Goal: Understand process/instructions: Learn how to perform a task or action

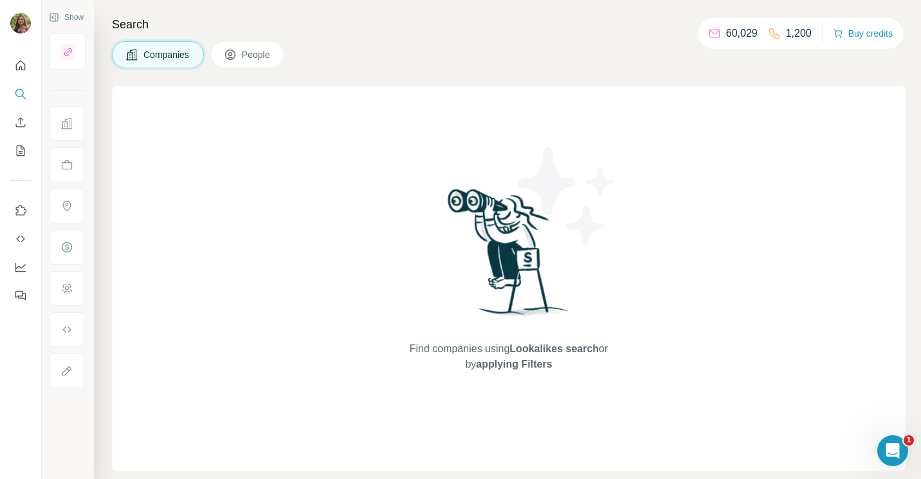
click at [15, 27] on img at bounding box center [20, 23] width 21 height 21
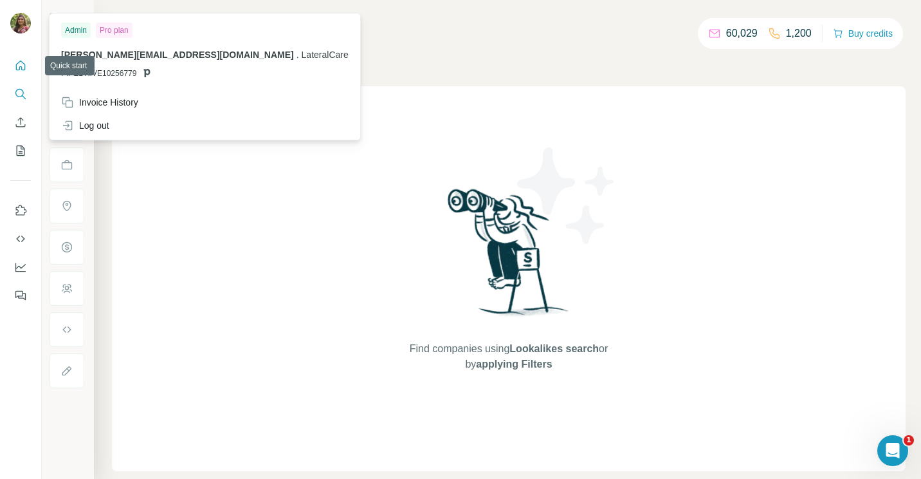
click at [27, 64] on button "Quick start" at bounding box center [20, 65] width 21 height 23
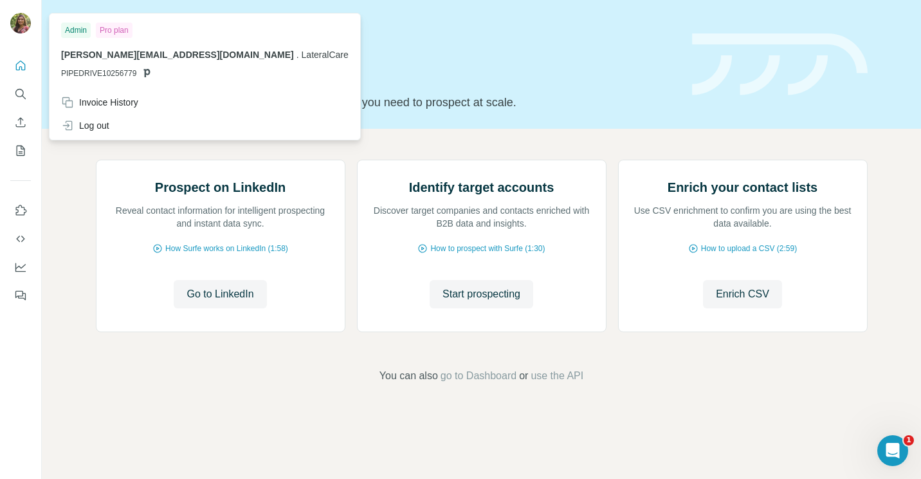
click at [26, 30] on img at bounding box center [20, 23] width 21 height 21
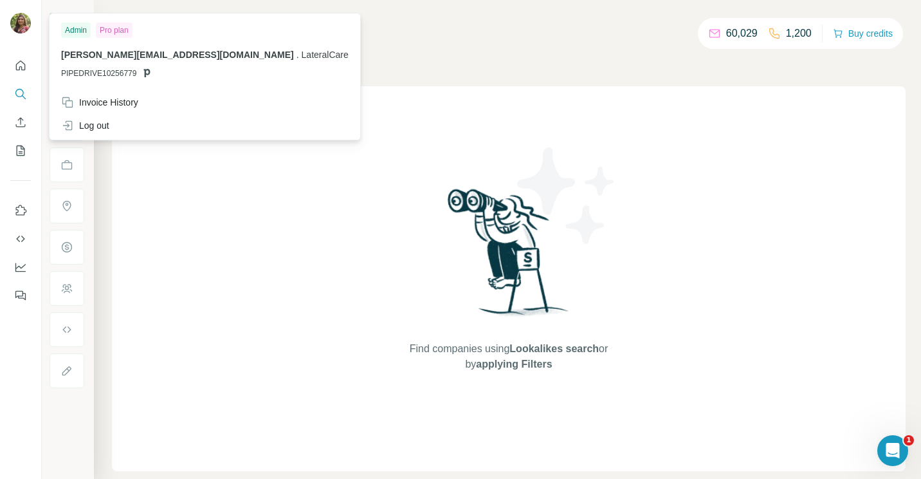
click at [198, 315] on div "Find companies using Lookalikes search or by applying Filters" at bounding box center [509, 278] width 794 height 385
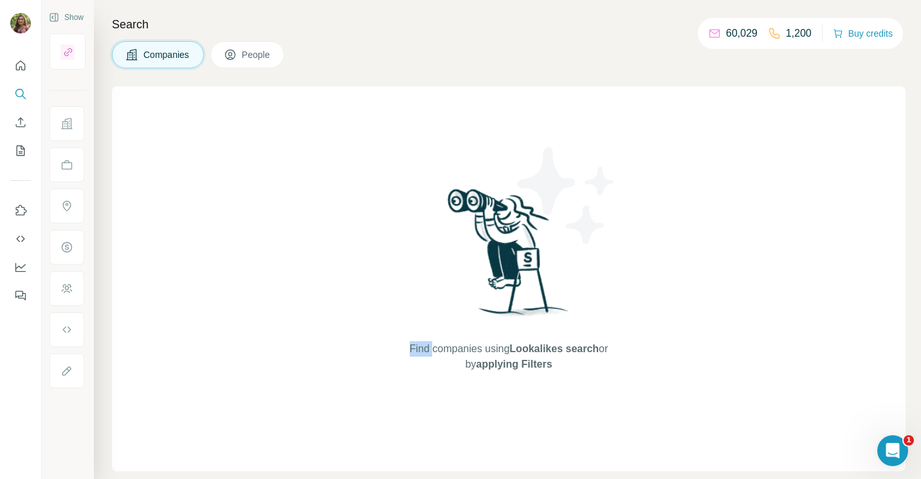
click at [198, 315] on div "Find companies using Lookalikes search or by applying Filters" at bounding box center [509, 278] width 794 height 385
click at [276, 44] on button "People" at bounding box center [247, 54] width 75 height 27
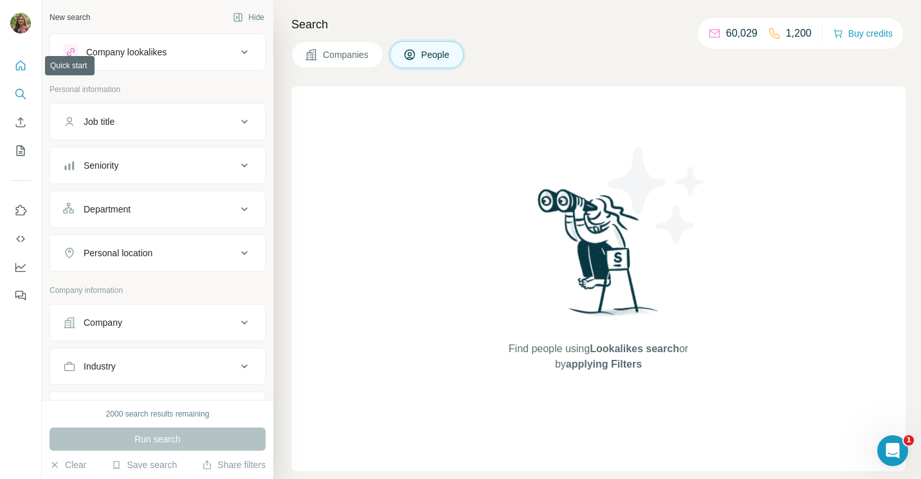
click at [20, 60] on icon "Quick start" at bounding box center [20, 65] width 13 height 13
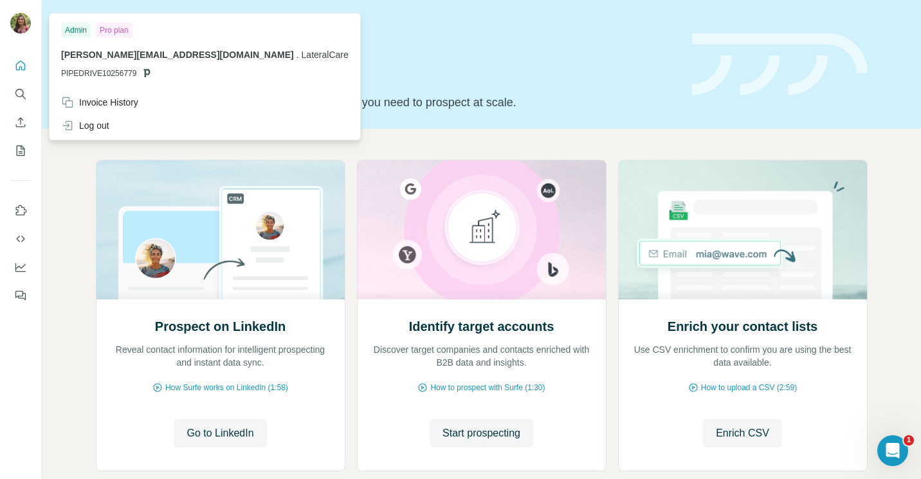
click at [24, 31] on img at bounding box center [20, 23] width 21 height 21
drag, startPoint x: 24, startPoint y: 31, endPoint x: 4, endPoint y: 367, distance: 337.1
click at [4, 367] on div at bounding box center [21, 239] width 42 height 479
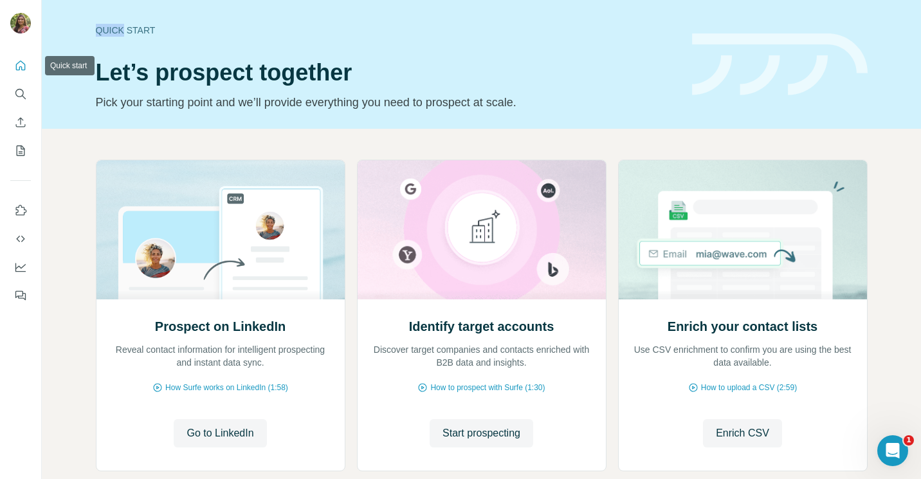
click at [22, 68] on icon "Quick start" at bounding box center [20, 65] width 13 height 13
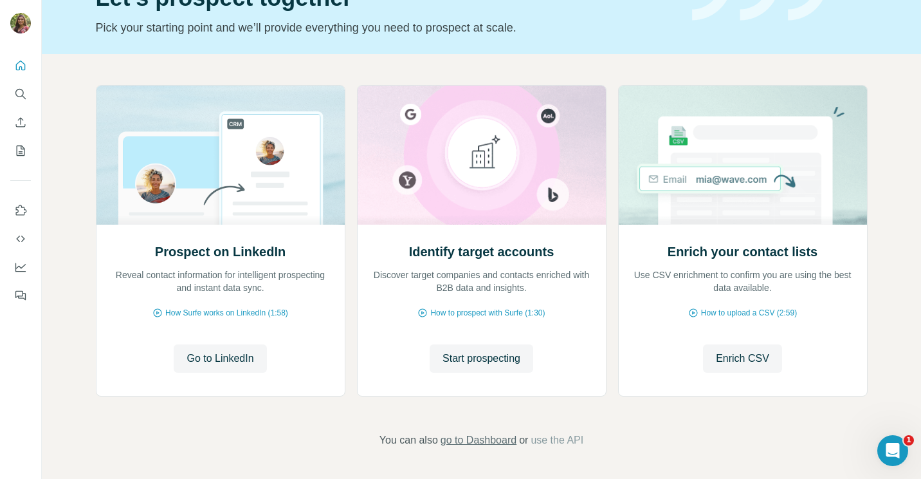
click at [472, 435] on span "go to Dashboard" at bounding box center [479, 439] width 76 height 15
